Goal: Navigation & Orientation: Understand site structure

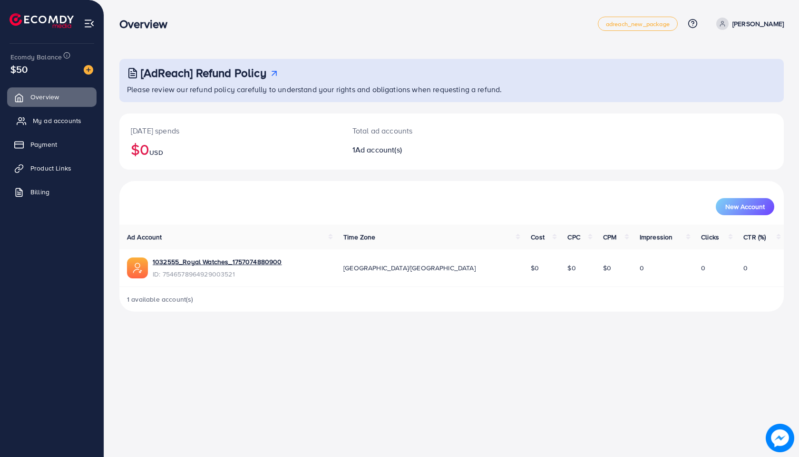
click at [66, 121] on span "My ad accounts" at bounding box center [57, 121] width 48 height 10
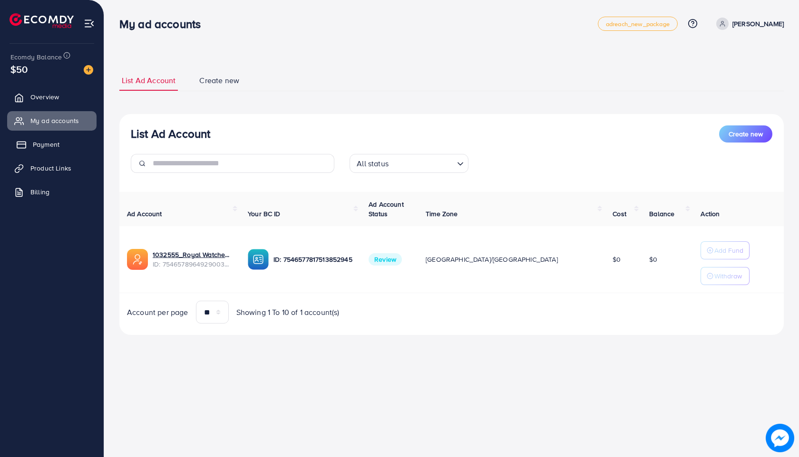
click at [45, 136] on link "Payment" at bounding box center [51, 144] width 89 height 19
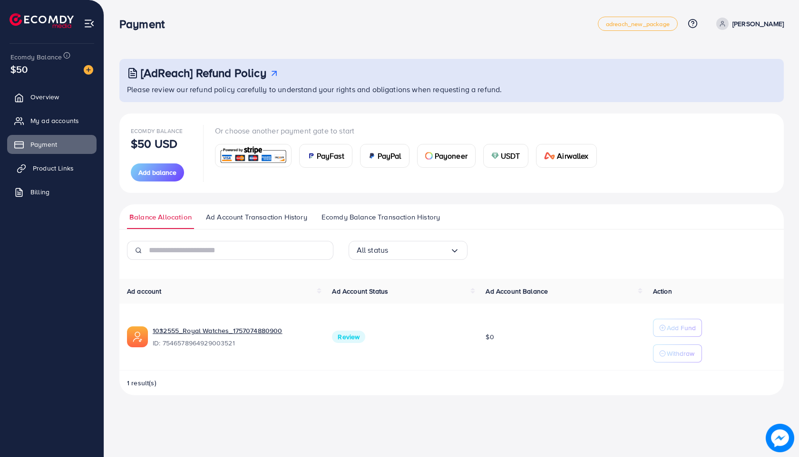
click at [51, 170] on span "Product Links" at bounding box center [53, 169] width 41 height 10
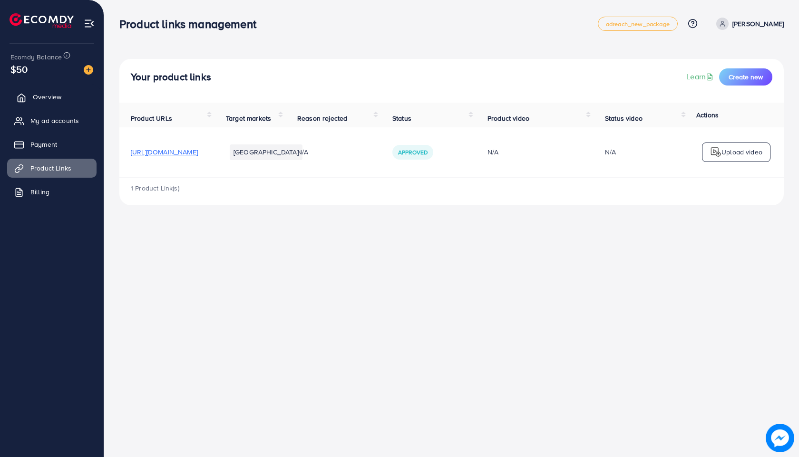
click at [49, 94] on span "Overview" at bounding box center [47, 97] width 29 height 10
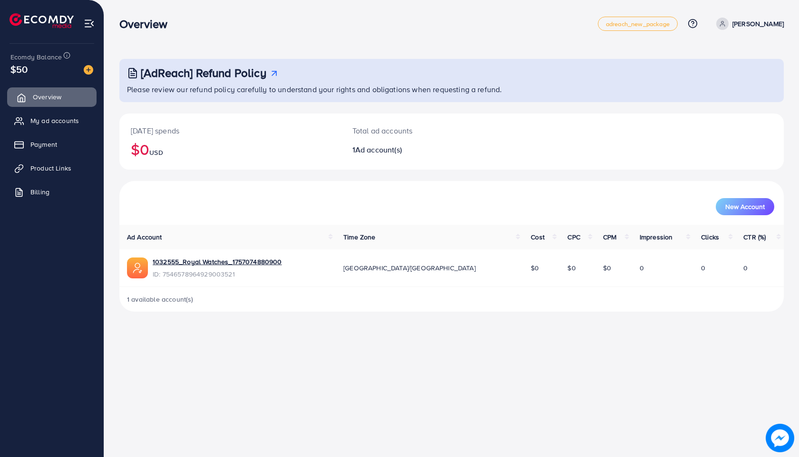
click at [47, 104] on link "Overview" at bounding box center [51, 96] width 89 height 19
click at [56, 121] on span "My ad accounts" at bounding box center [57, 121] width 48 height 10
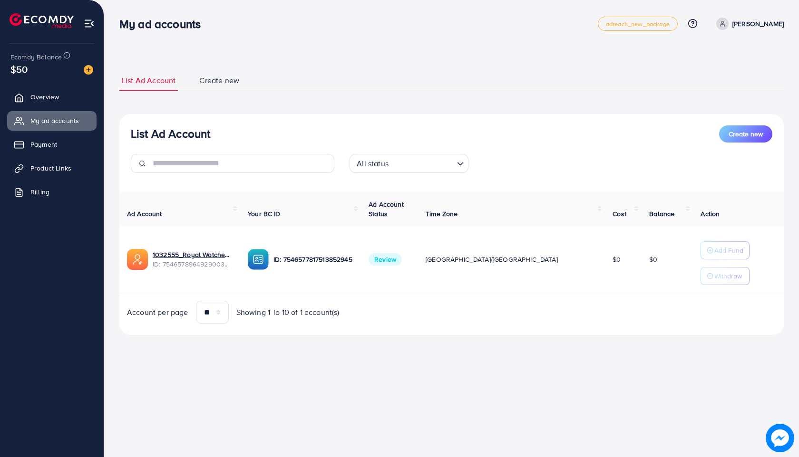
click at [719, 22] on icon at bounding box center [722, 23] width 7 height 7
